Goal: Use online tool/utility: Utilize a website feature to perform a specific function

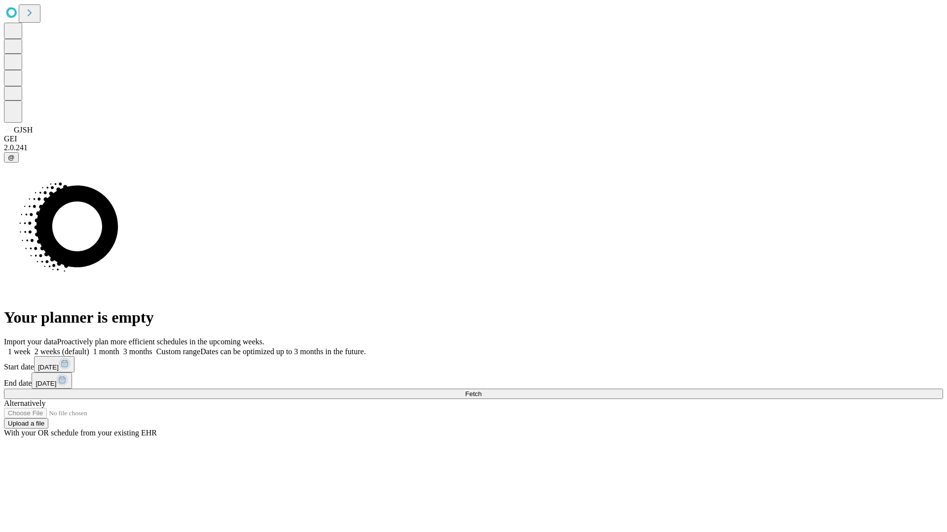
click at [481, 390] on span "Fetch" at bounding box center [473, 393] width 16 height 7
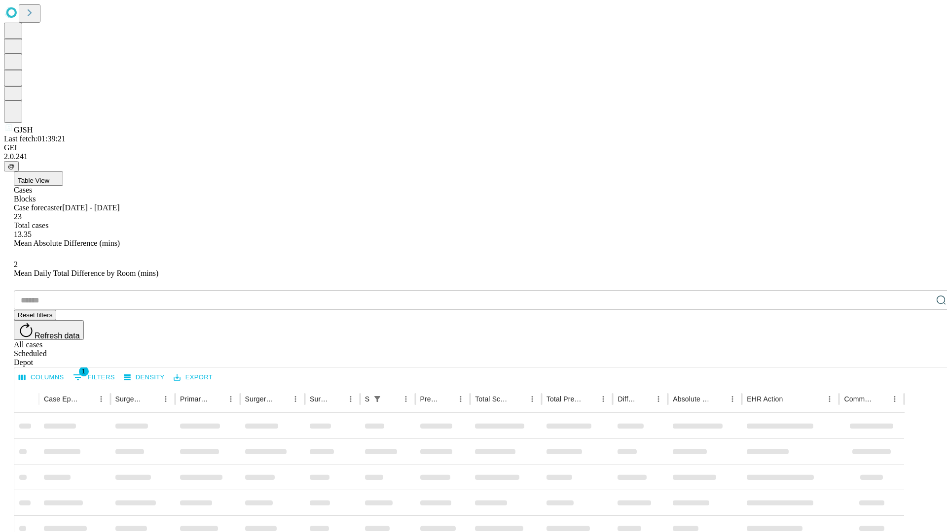
click at [49, 177] on span "Table View" at bounding box center [34, 180] width 32 height 7
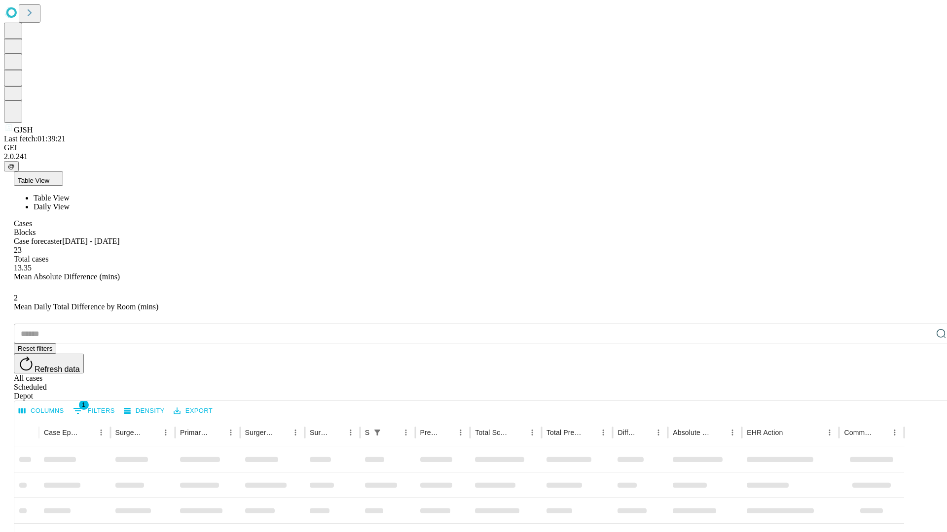
click at [70, 203] on span "Daily View" at bounding box center [52, 207] width 36 height 8
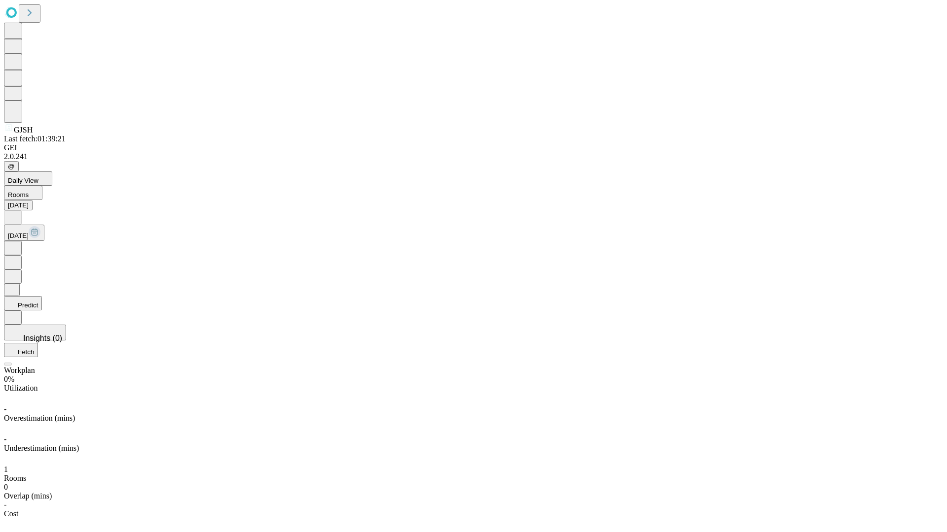
click at [42, 296] on button "Predict" at bounding box center [23, 303] width 38 height 14
